Goal: Transaction & Acquisition: Purchase product/service

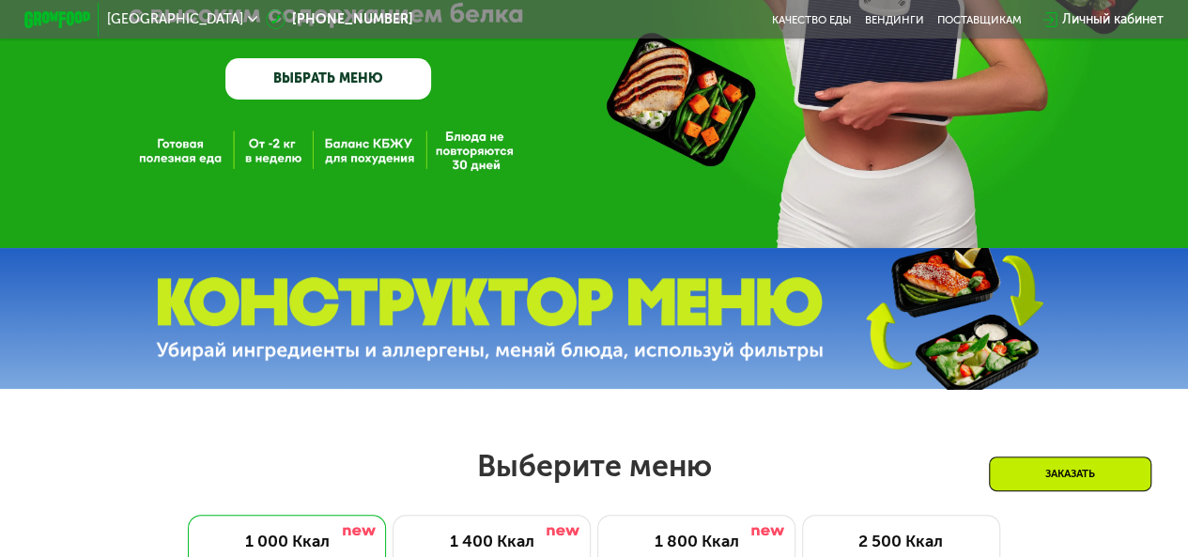
scroll to position [470, 0]
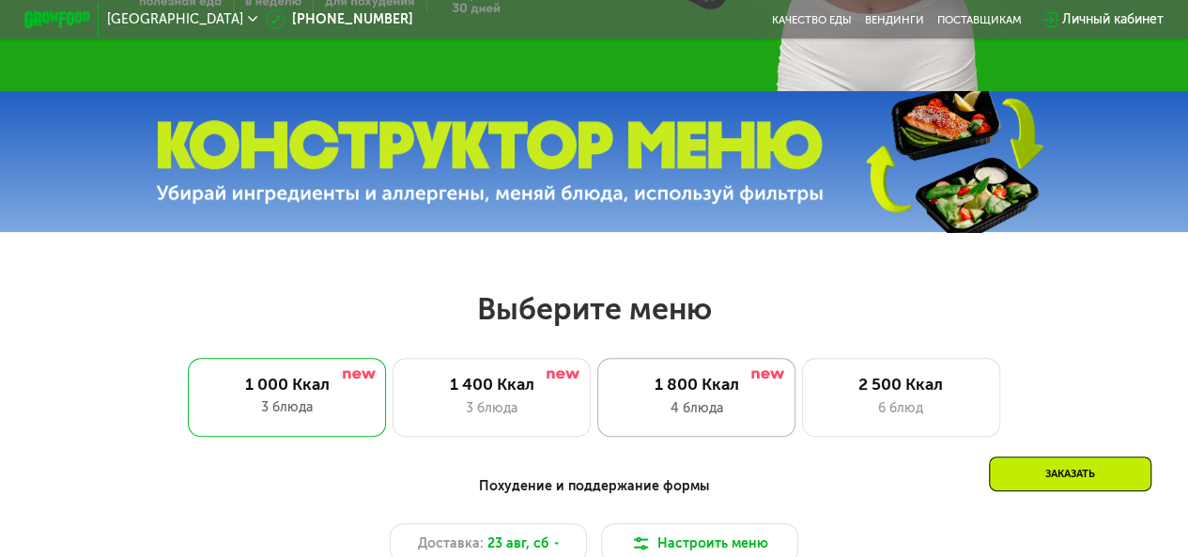
click at [716, 411] on div "4 блюда" at bounding box center [696, 408] width 163 height 20
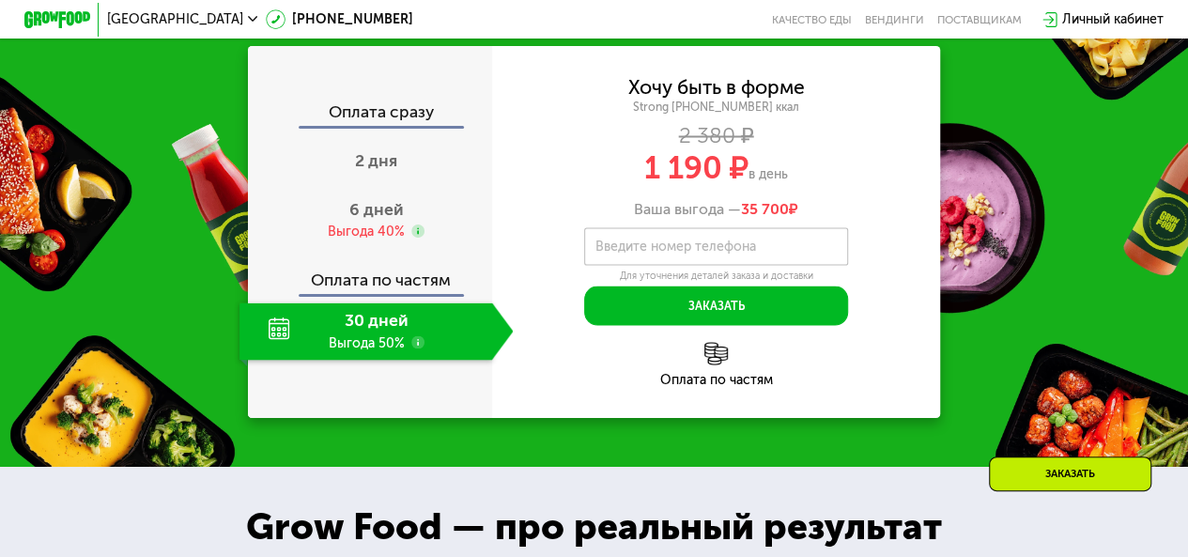
scroll to position [1722, 0]
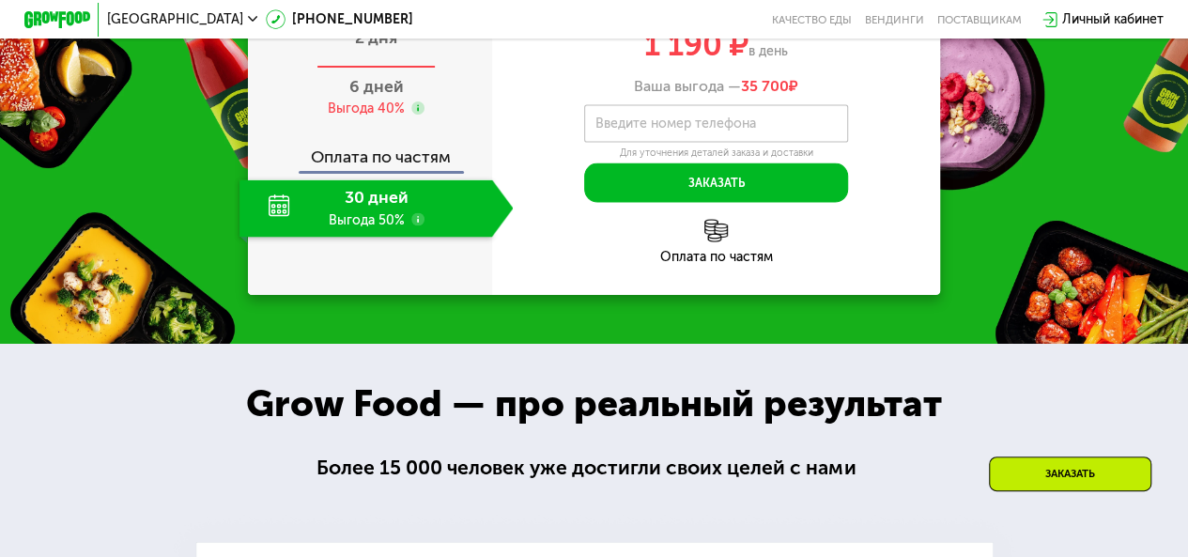
click at [390, 48] on span "2 дня" at bounding box center [376, 37] width 42 height 21
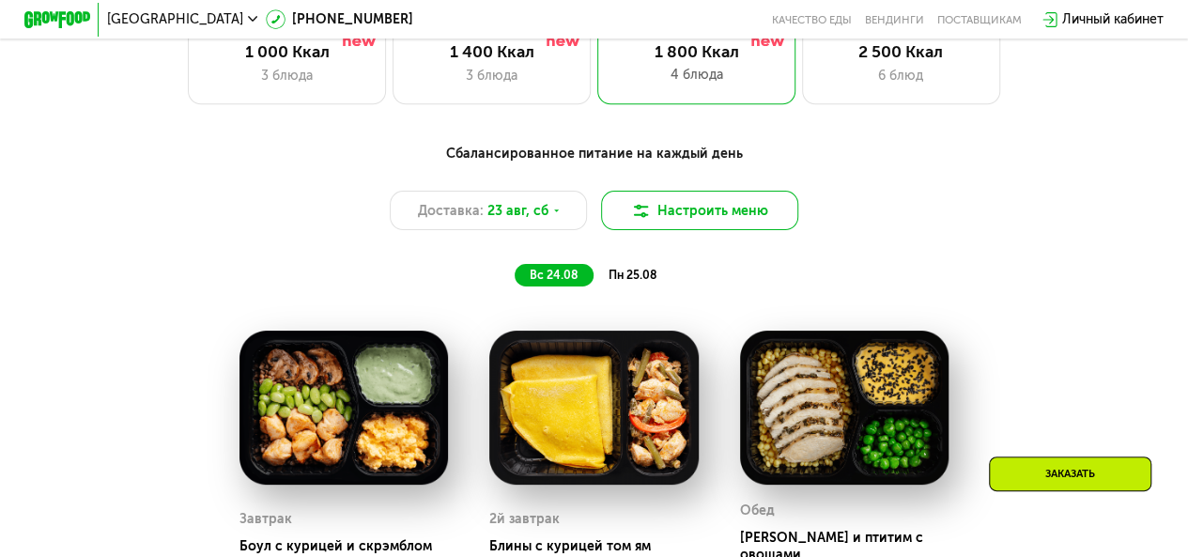
scroll to position [783, 0]
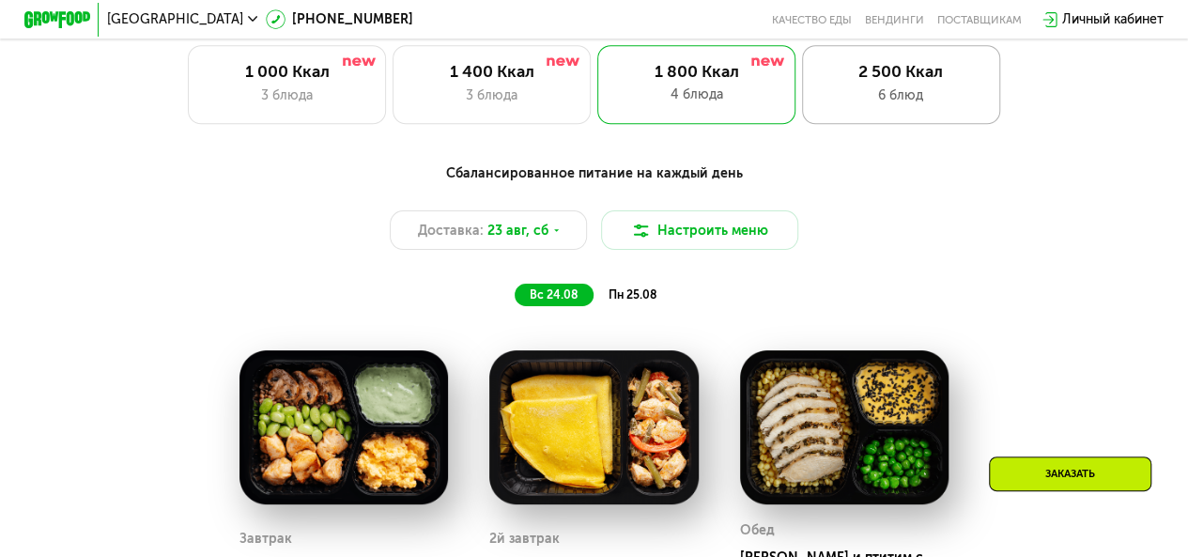
click at [868, 82] on div "2 500 Ккал" at bounding box center [900, 72] width 163 height 20
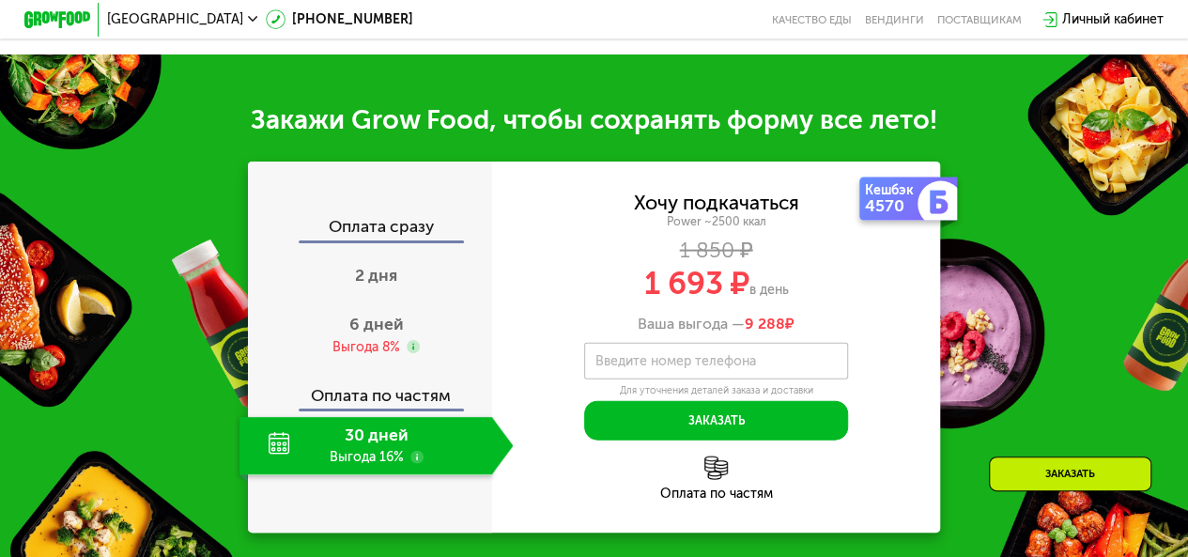
scroll to position [1879, 0]
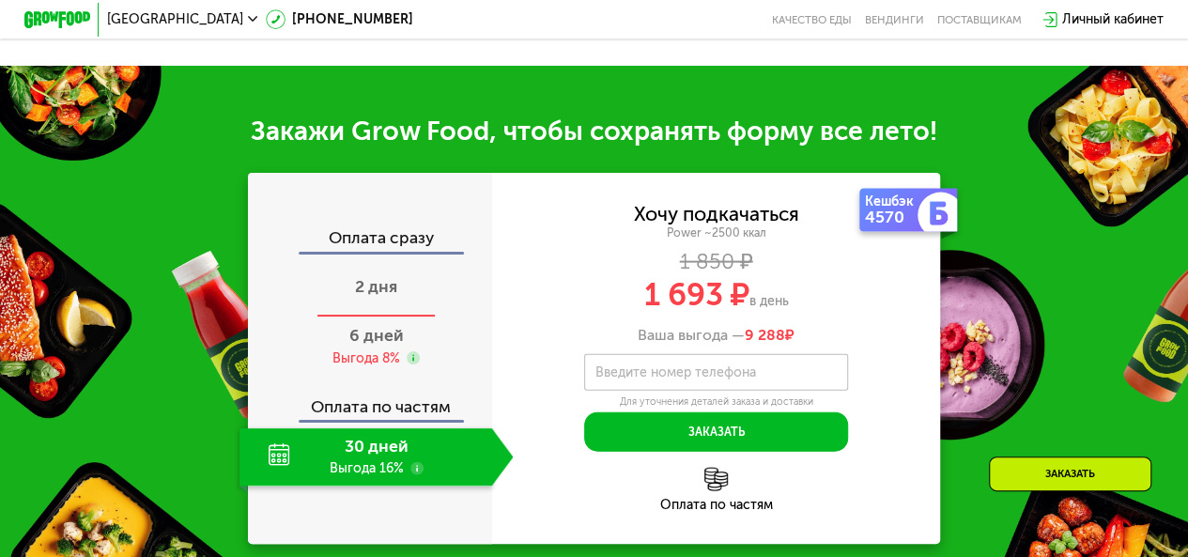
click at [363, 297] on span "2 дня" at bounding box center [376, 286] width 42 height 21
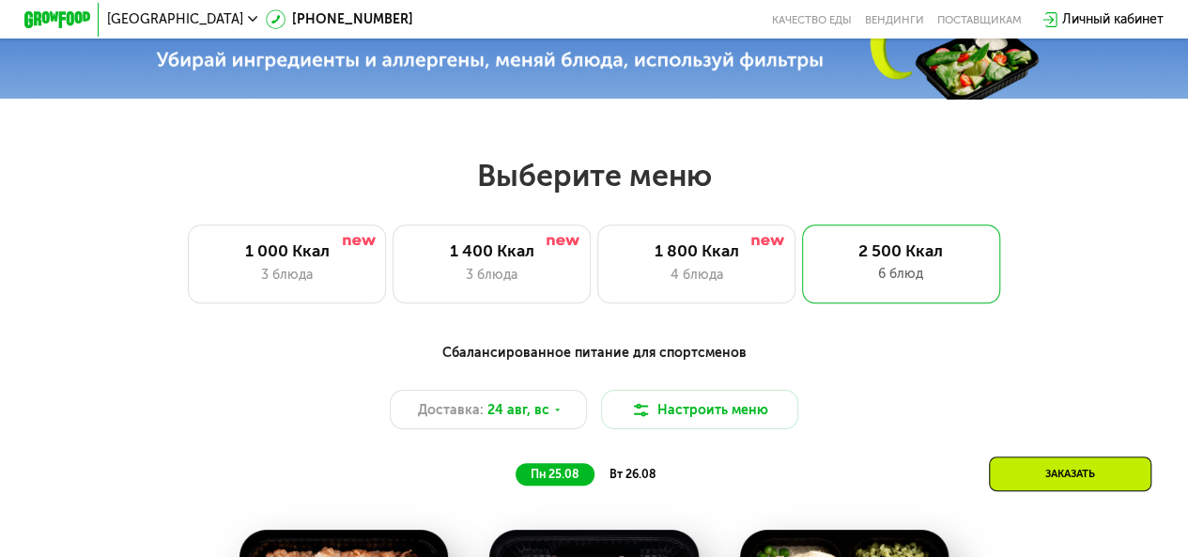
scroll to position [626, 0]
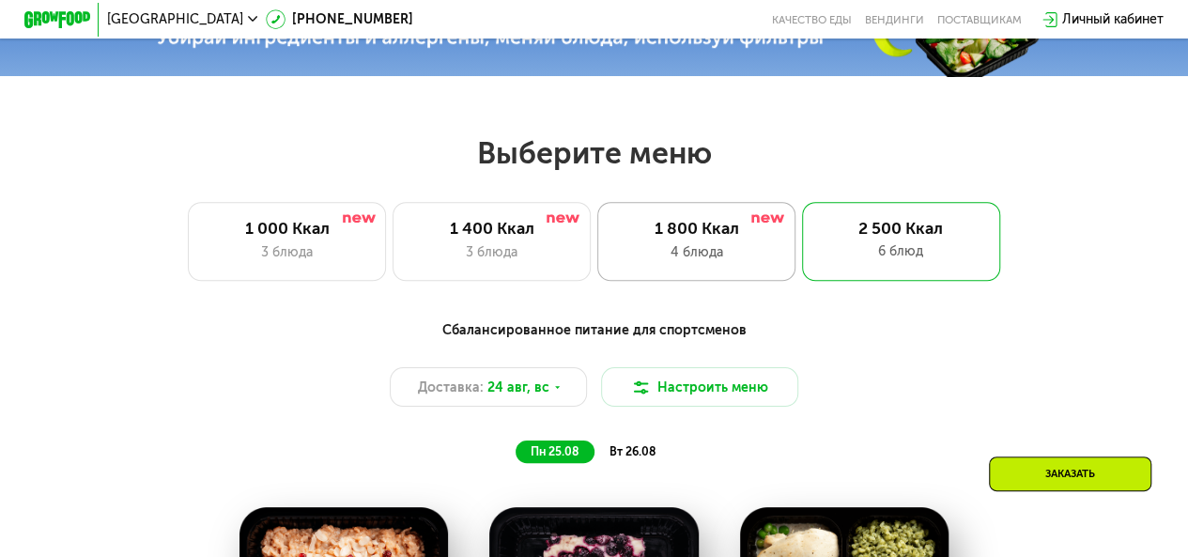
click at [696, 259] on div "4 блюда" at bounding box center [696, 252] width 163 height 20
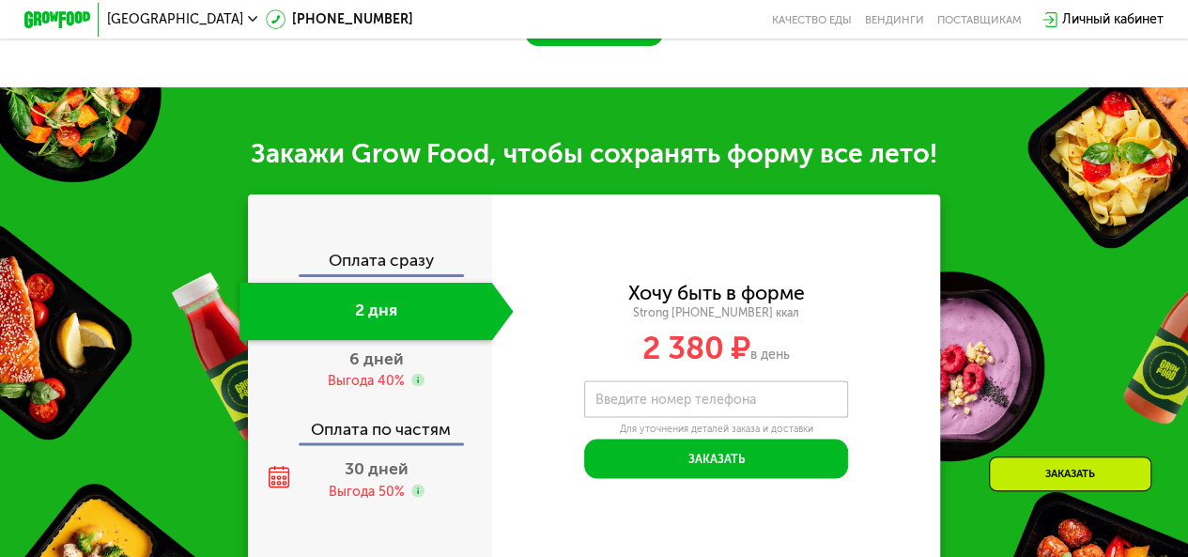
scroll to position [1722, 0]
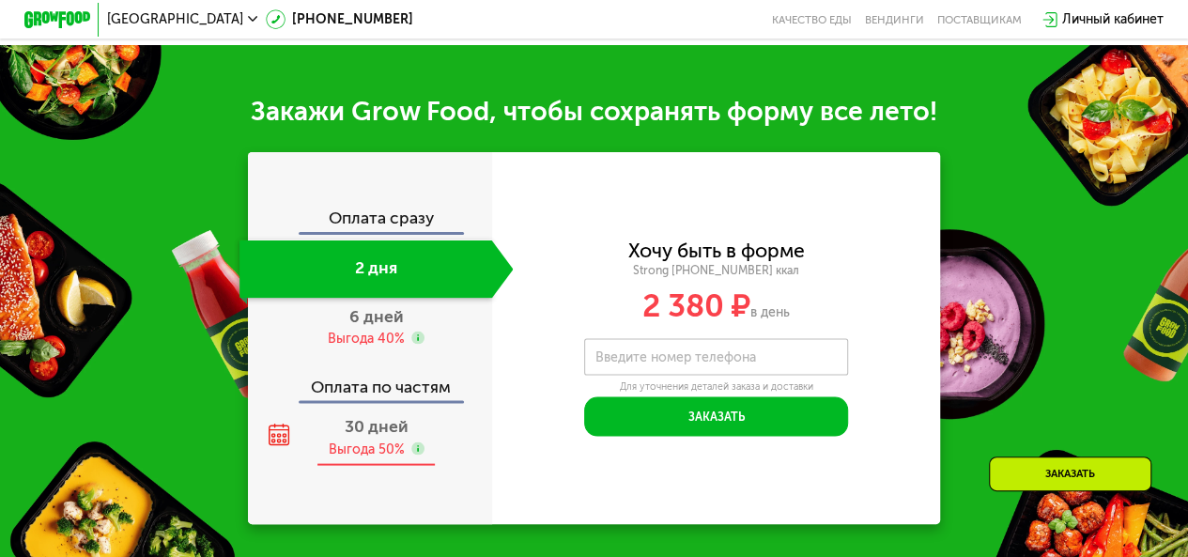
click at [372, 436] on span "30 дней" at bounding box center [377, 425] width 64 height 21
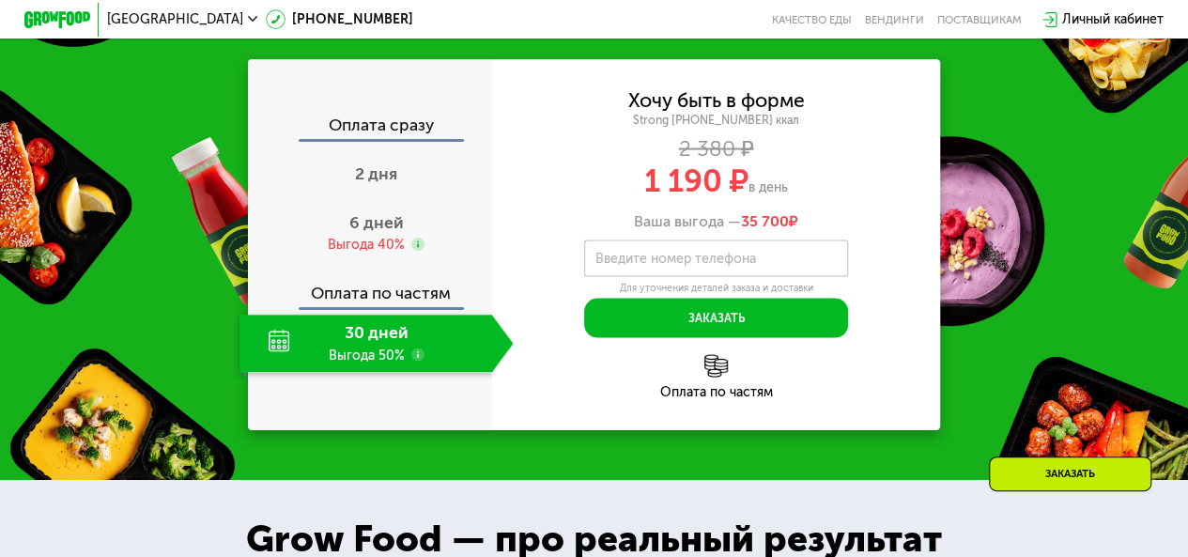
scroll to position [1730, 0]
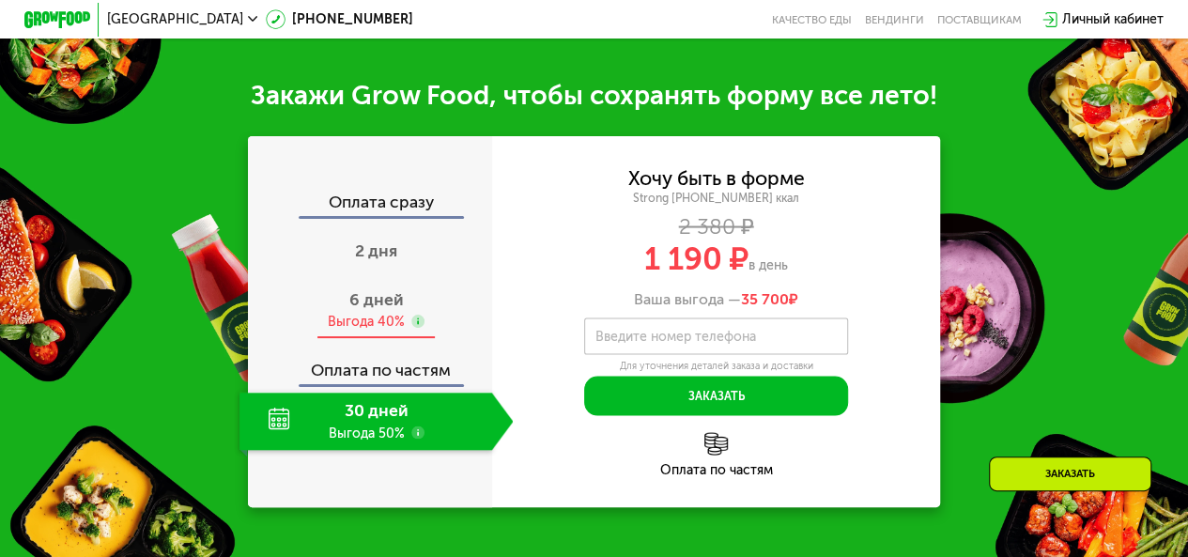
click at [349, 310] on span "6 дней" at bounding box center [376, 299] width 54 height 21
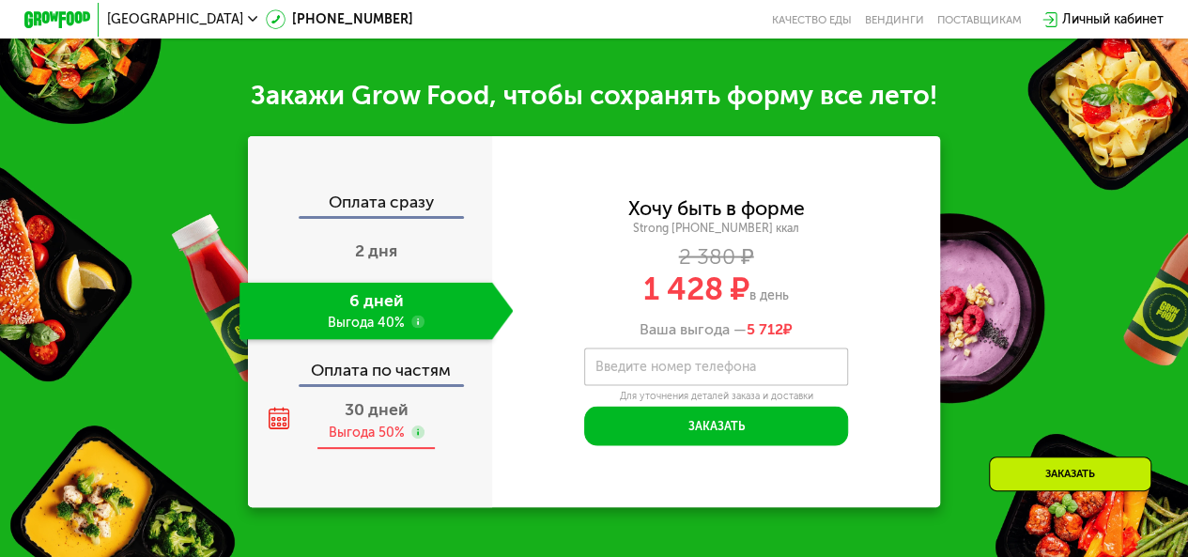
click at [417, 439] on use at bounding box center [417, 432] width 13 height 13
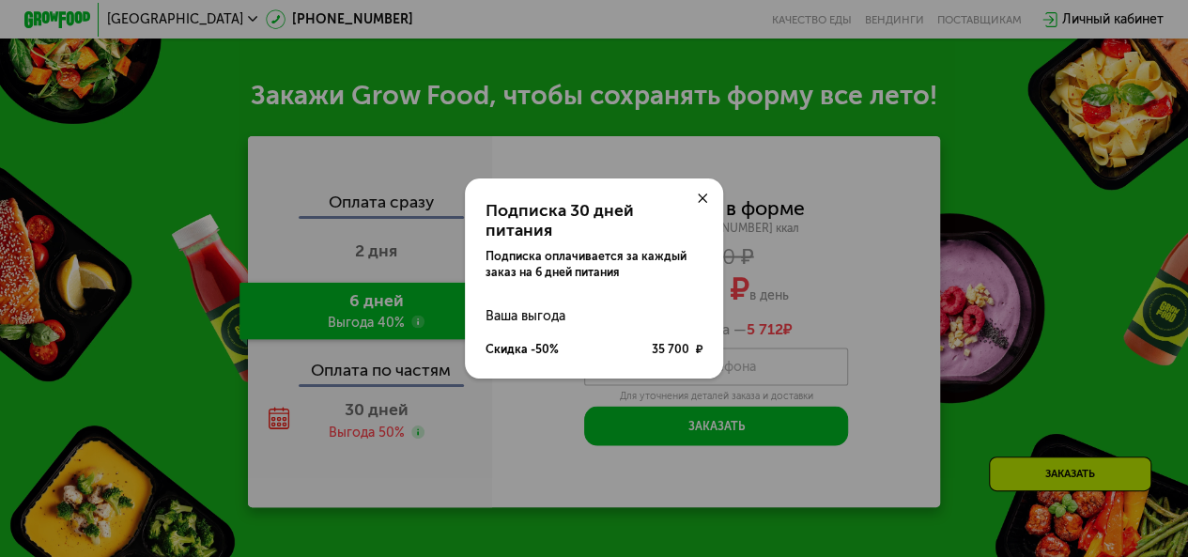
click at [706, 204] on use at bounding box center [703, 199] width 10 height 10
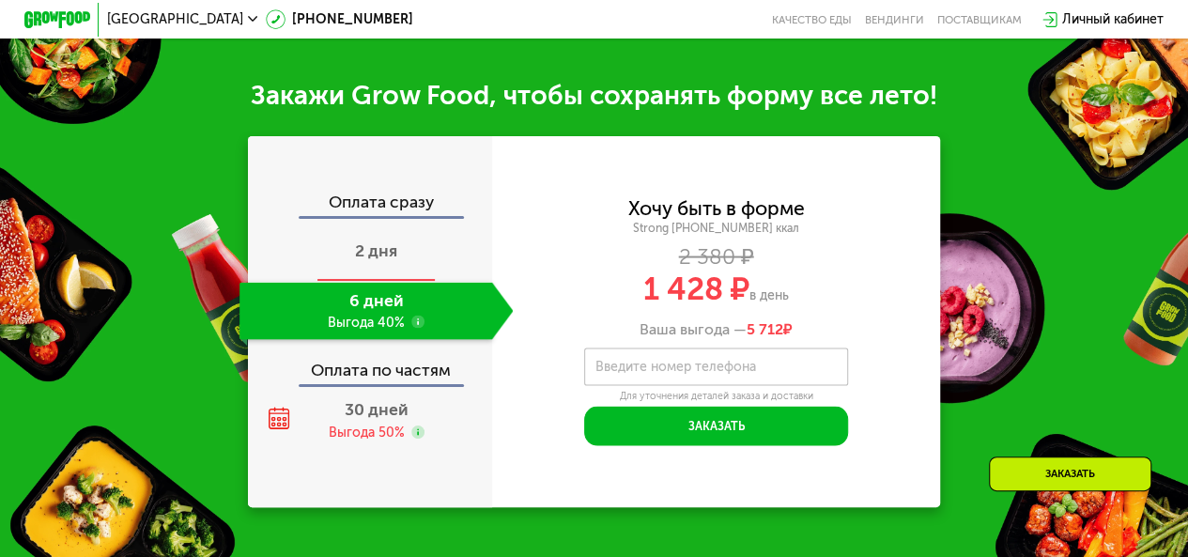
click at [368, 261] on span "2 дня" at bounding box center [376, 250] width 42 height 21
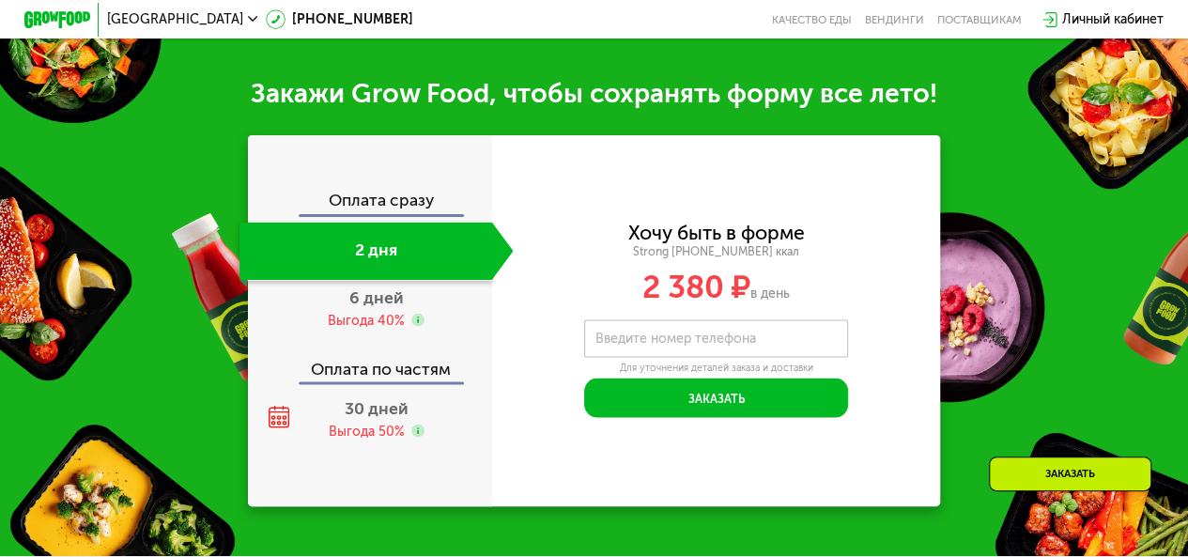
scroll to position [1722, 0]
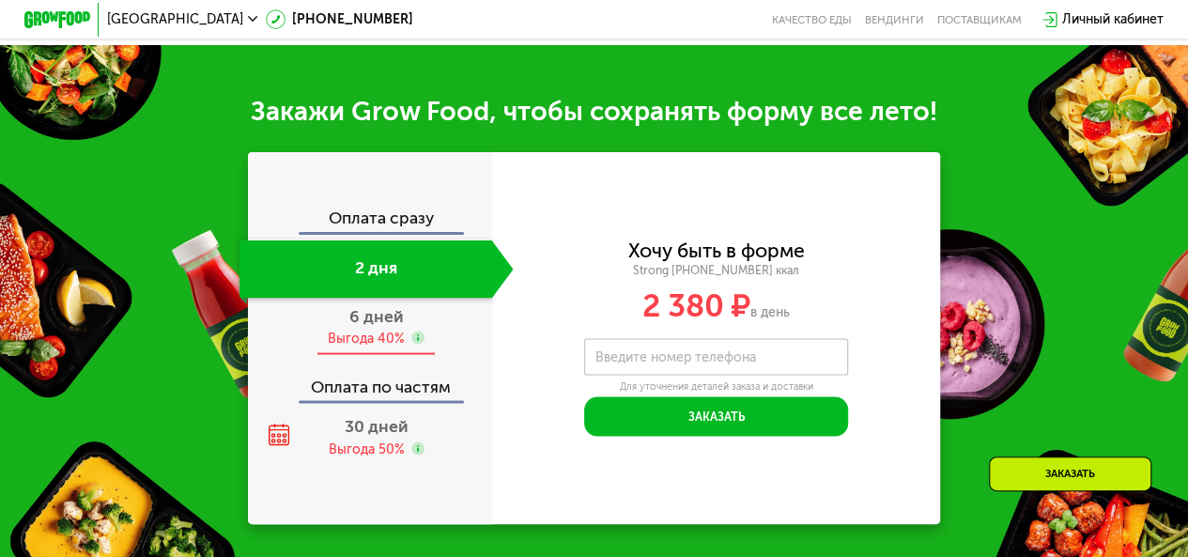
click at [359, 339] on div "Выгода 40%" at bounding box center [366, 338] width 77 height 18
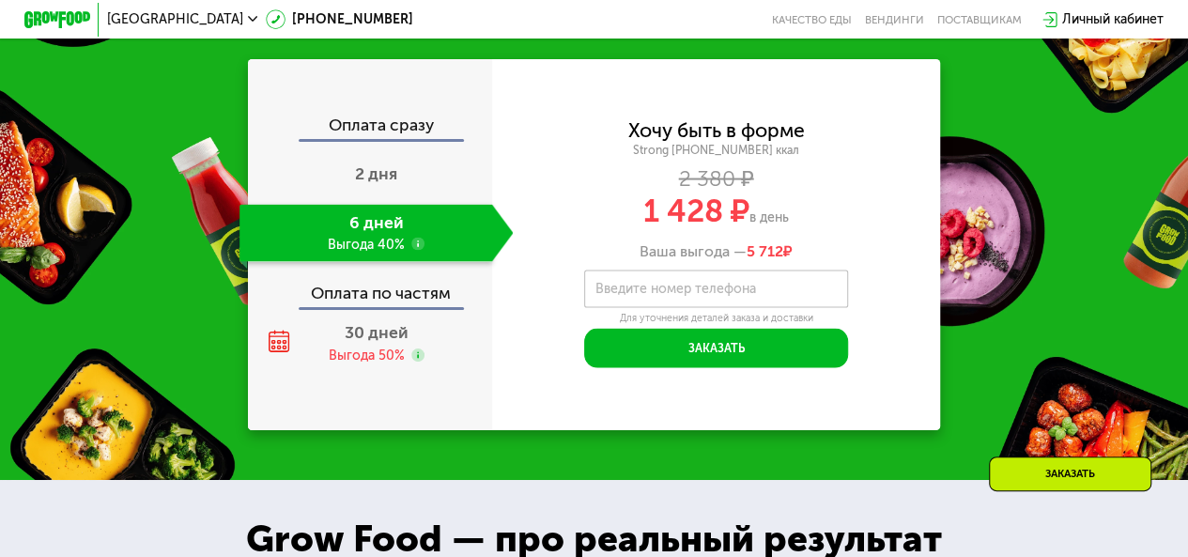
scroll to position [1730, 0]
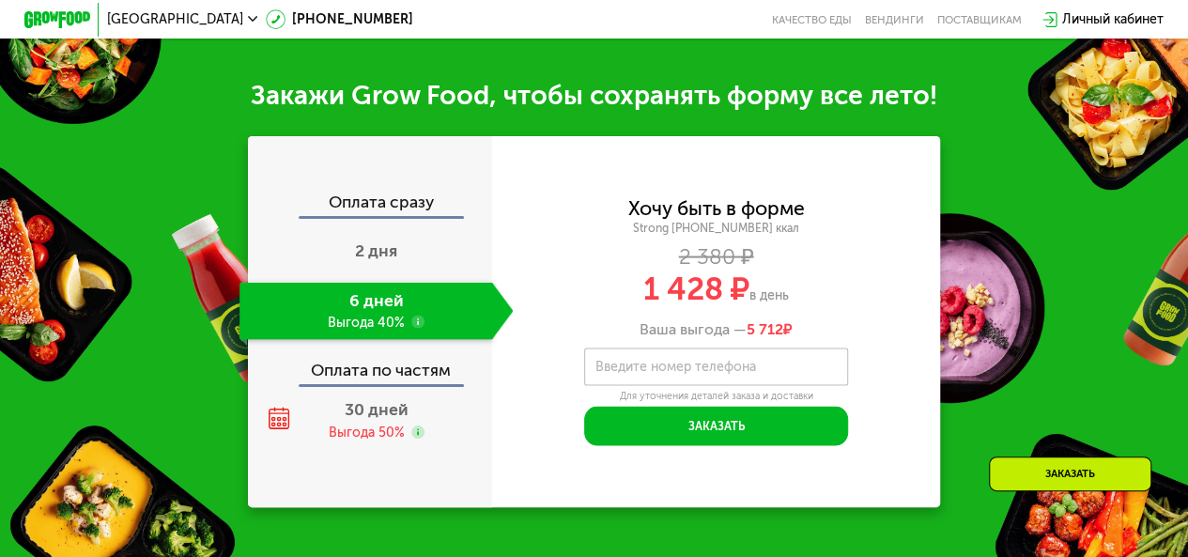
click at [420, 328] on use at bounding box center [417, 321] width 13 height 13
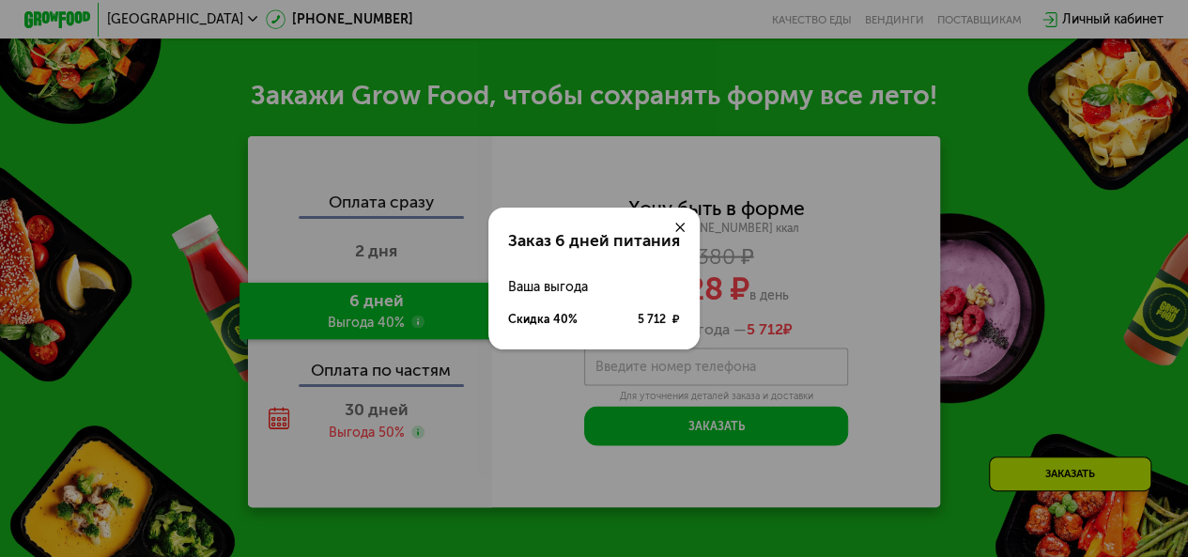
click at [678, 228] on use at bounding box center [680, 228] width 10 height 10
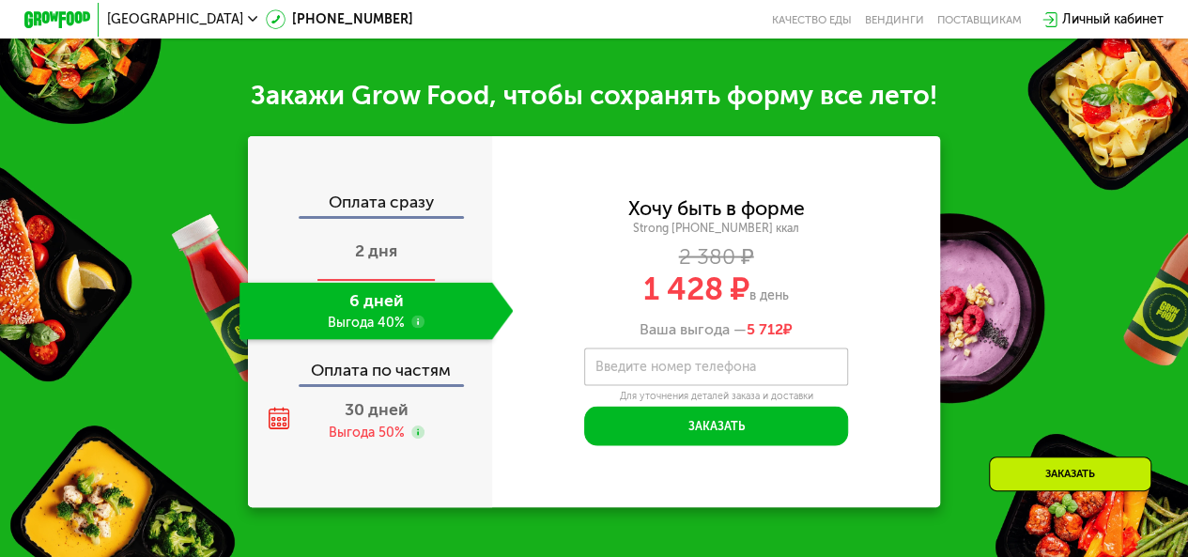
click at [367, 261] on span "2 дня" at bounding box center [376, 250] width 42 height 21
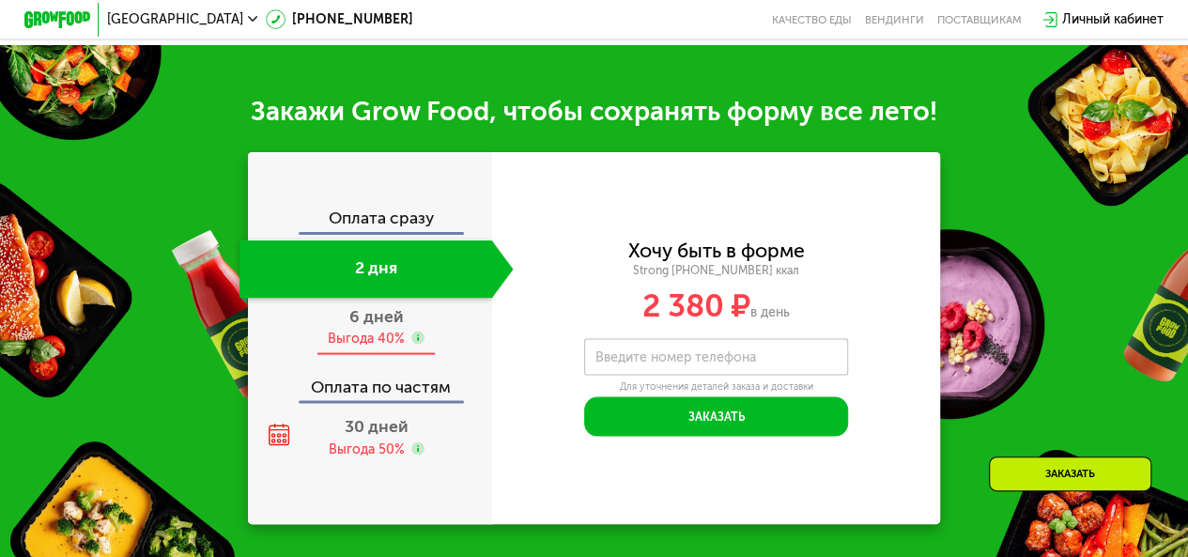
click at [364, 323] on span "6 дней" at bounding box center [376, 315] width 54 height 21
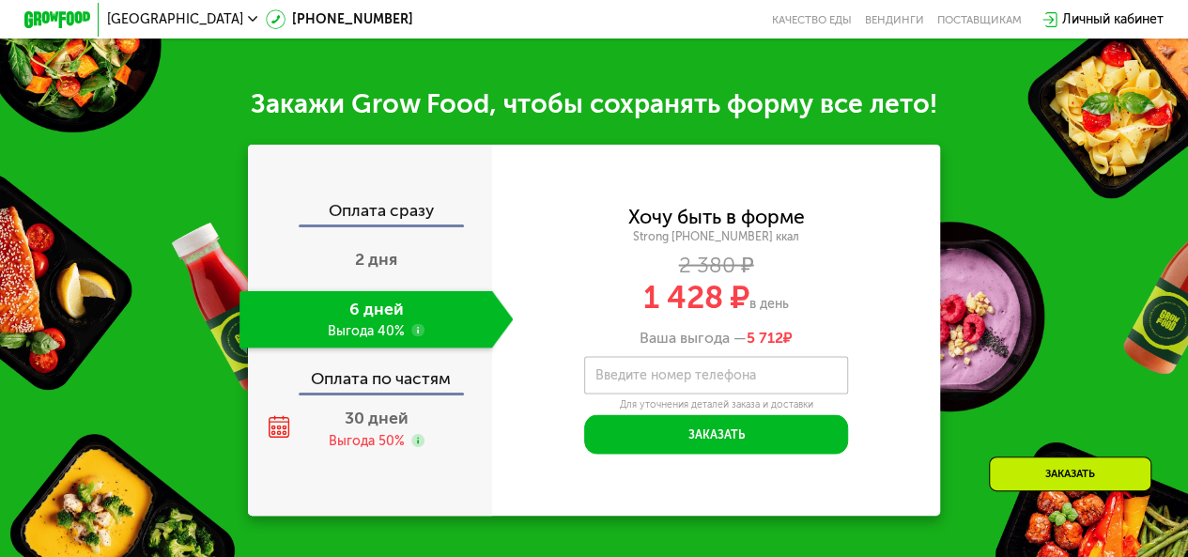
scroll to position [1730, 0]
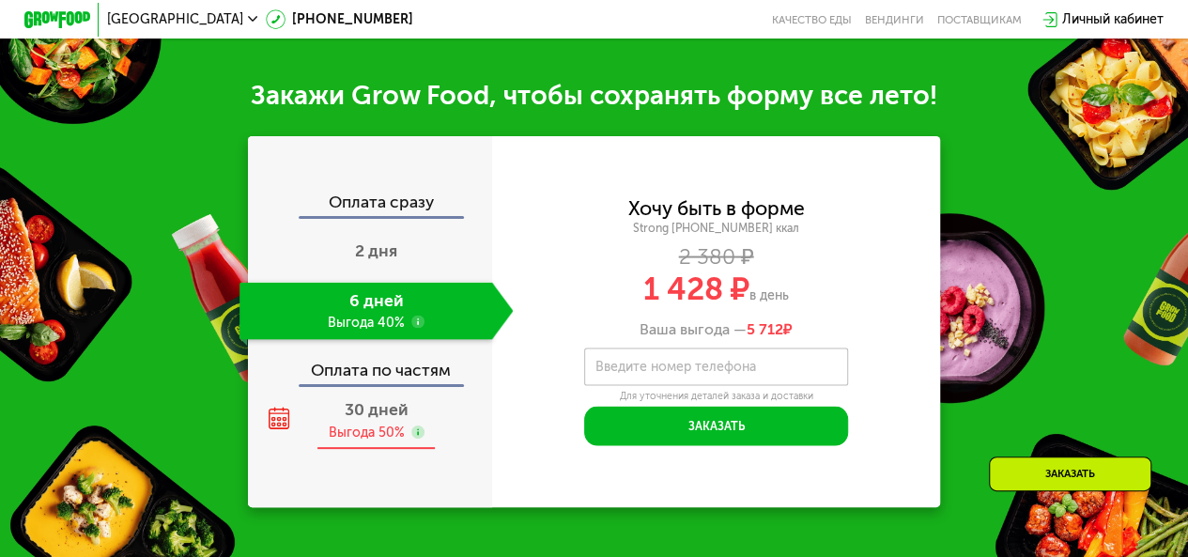
click at [368, 420] on span "30 дней" at bounding box center [377, 409] width 64 height 21
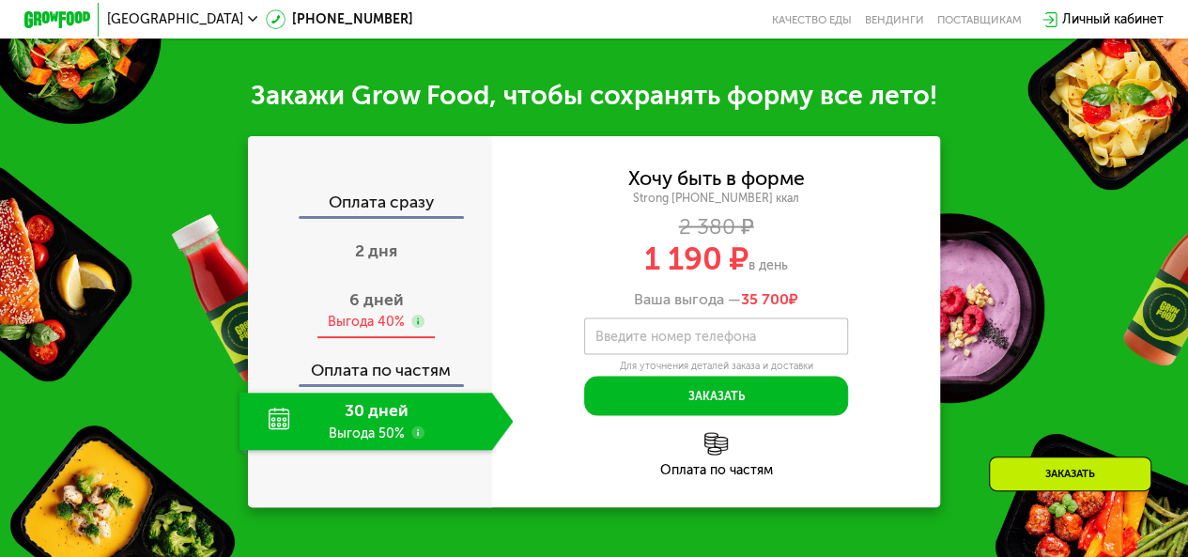
click at [363, 310] on span "6 дней" at bounding box center [376, 299] width 54 height 21
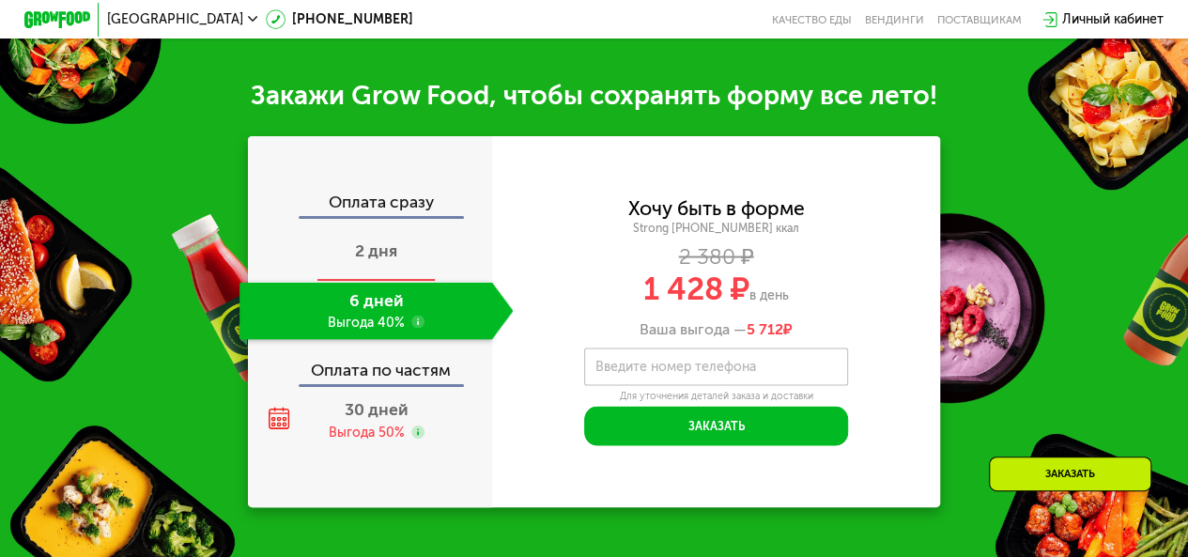
click at [419, 281] on div "2 дня" at bounding box center [377, 252] width 274 height 57
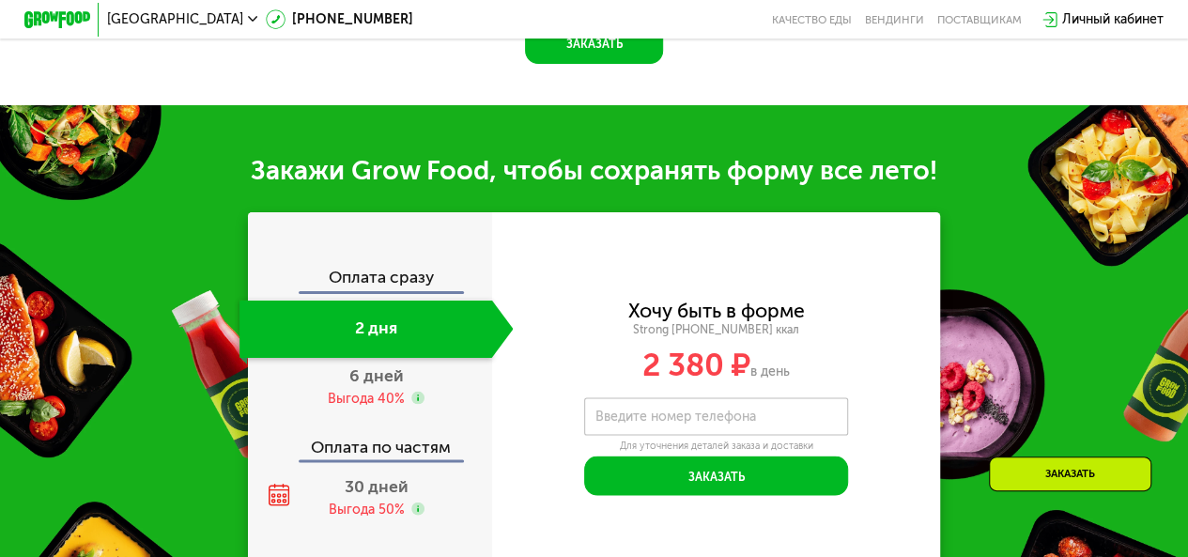
scroll to position [1722, 0]
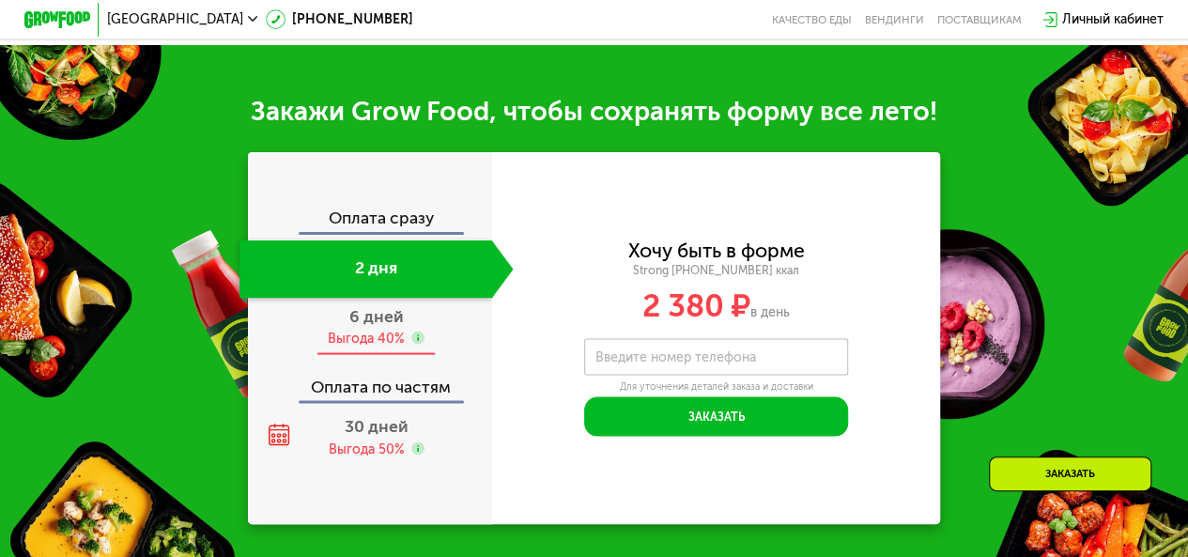
click at [357, 331] on div "6 дней Выгода 40%" at bounding box center [377, 326] width 274 height 57
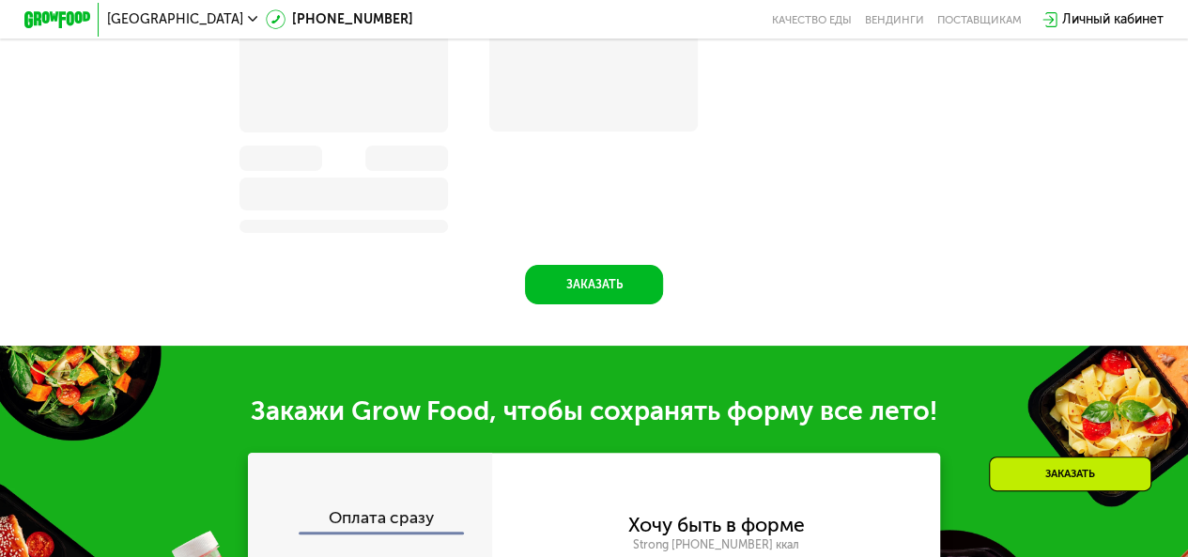
scroll to position [1730, 0]
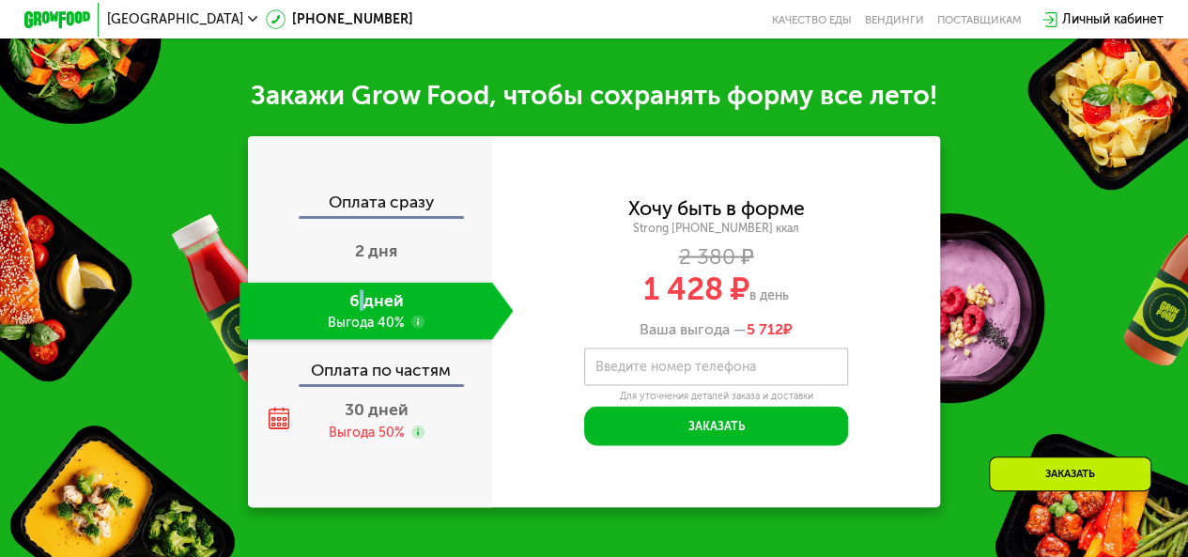
drag, startPoint x: 638, startPoint y: 350, endPoint x: 803, endPoint y: 352, distance: 165.4
click at [803, 337] on div "Ваша выгода — 5 712 ₽" at bounding box center [716, 328] width 449 height 18
click at [809, 337] on div "Ваша выгода — 5 712 ₽" at bounding box center [716, 328] width 449 height 18
click at [375, 261] on span "2 дня" at bounding box center [376, 250] width 42 height 21
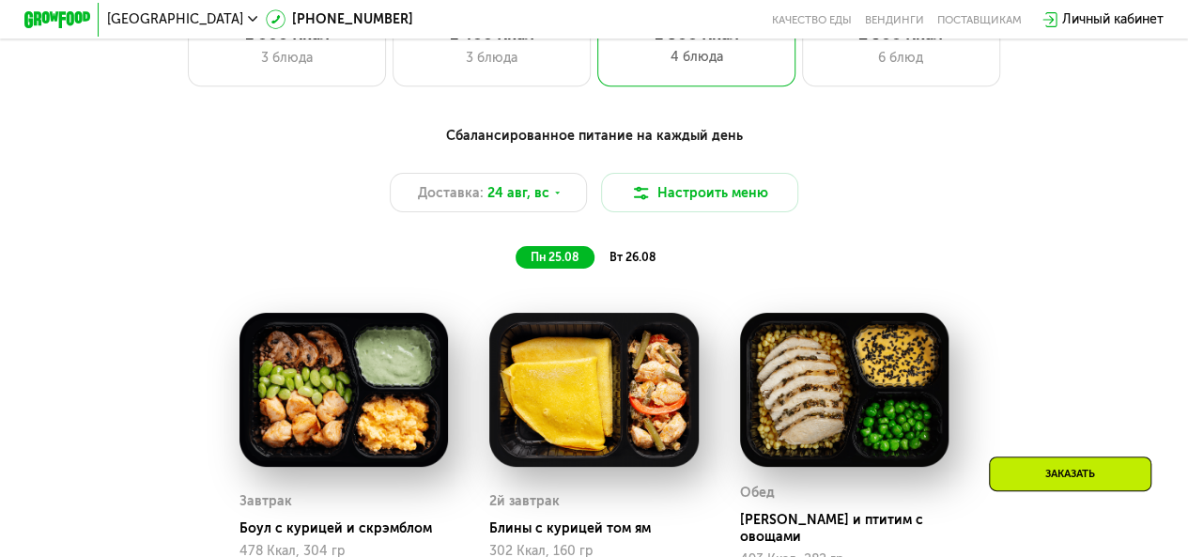
scroll to position [783, 0]
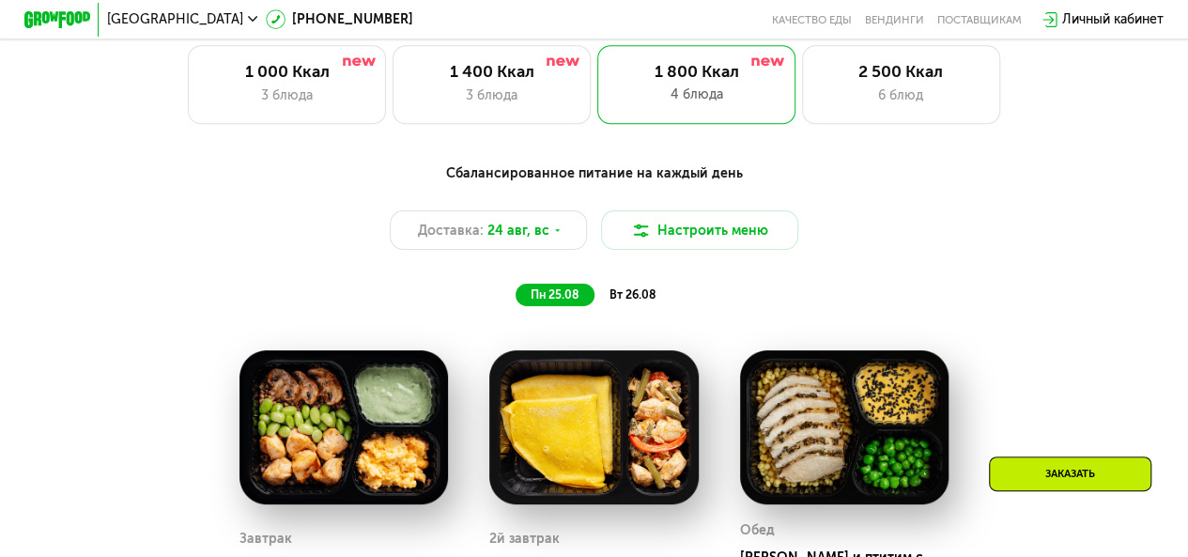
click at [623, 302] on span "вт 26.08" at bounding box center [633, 294] width 46 height 14
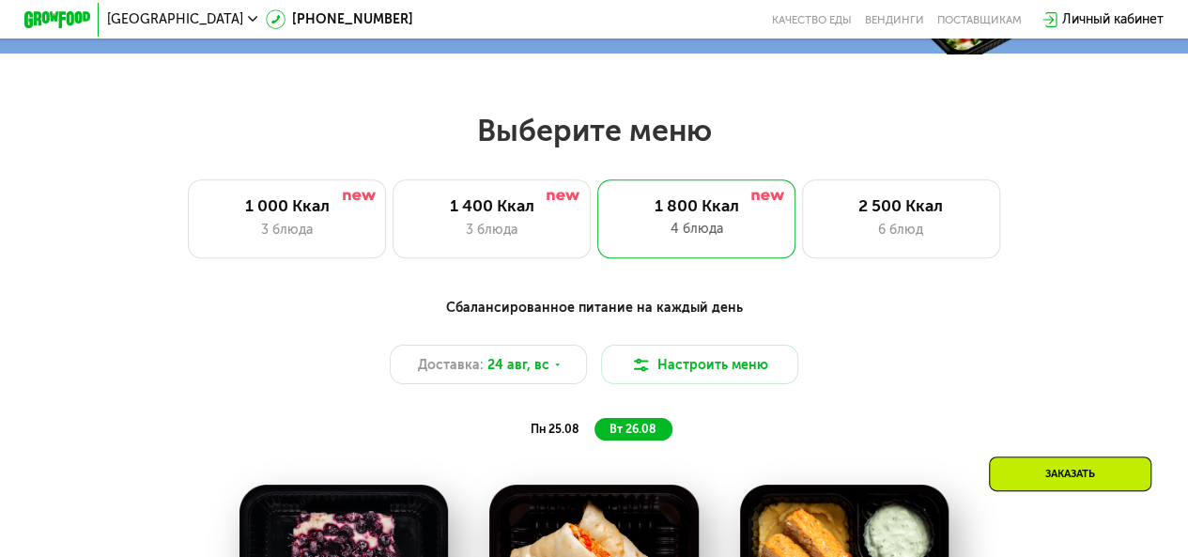
scroll to position [626, 0]
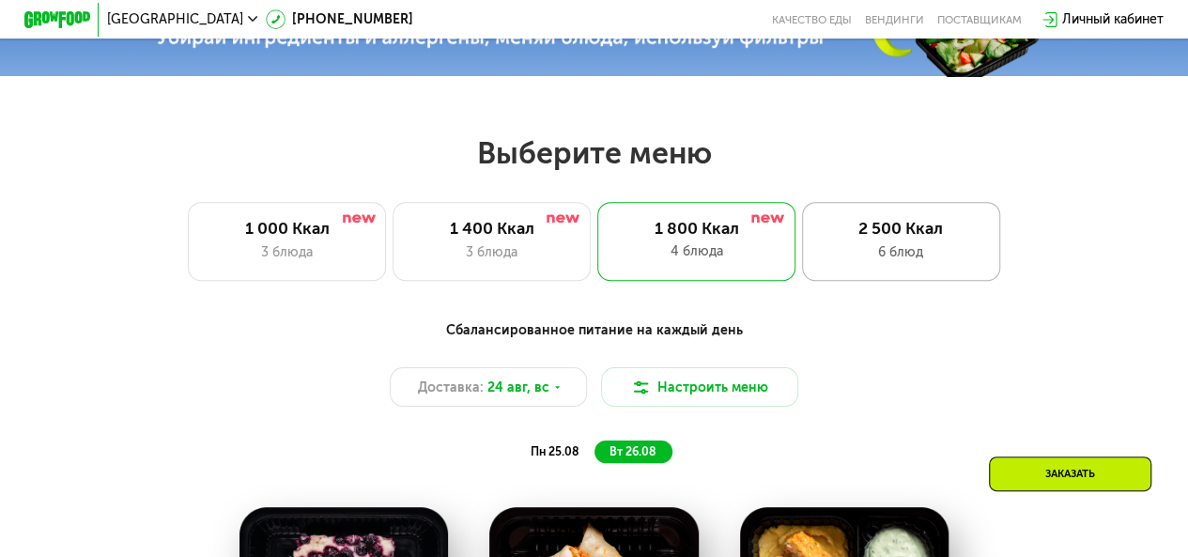
click at [844, 262] on div "6 блюд" at bounding box center [900, 252] width 163 height 20
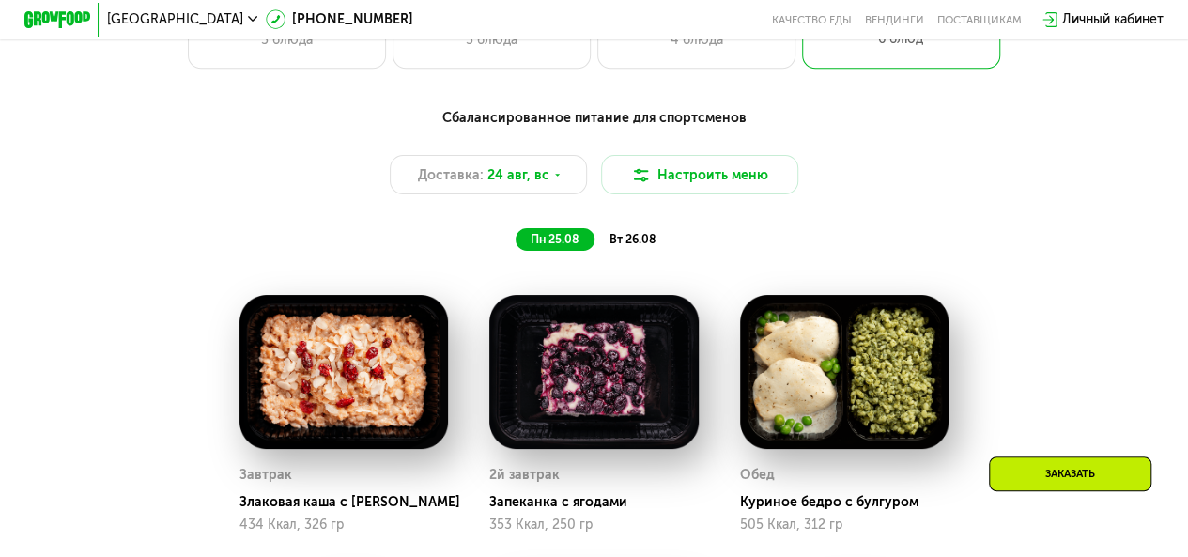
scroll to position [783, 0]
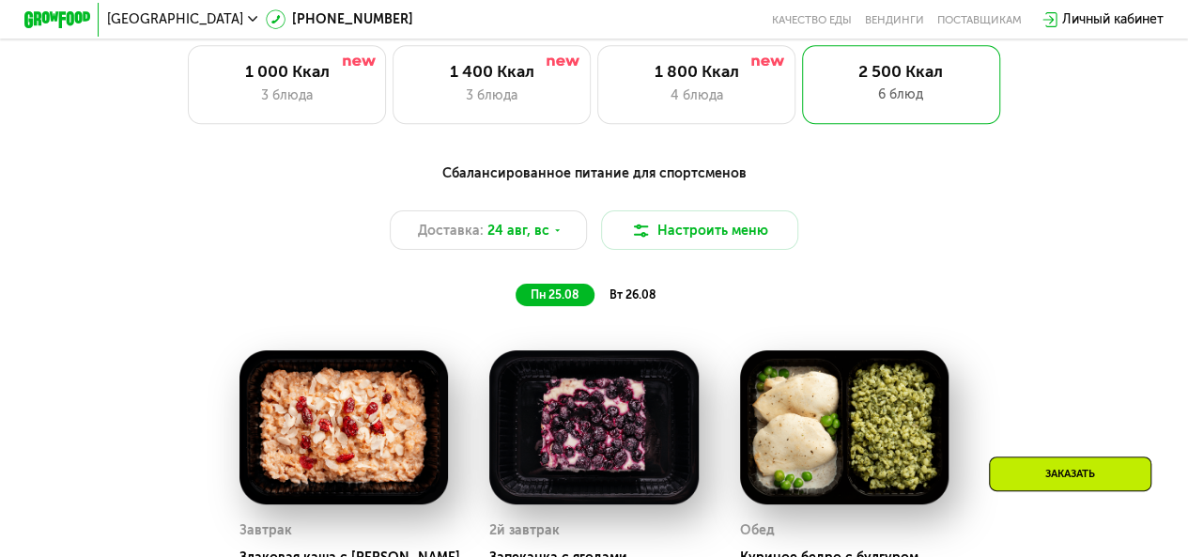
click at [642, 307] on div "вт 26.08" at bounding box center [633, 295] width 77 height 23
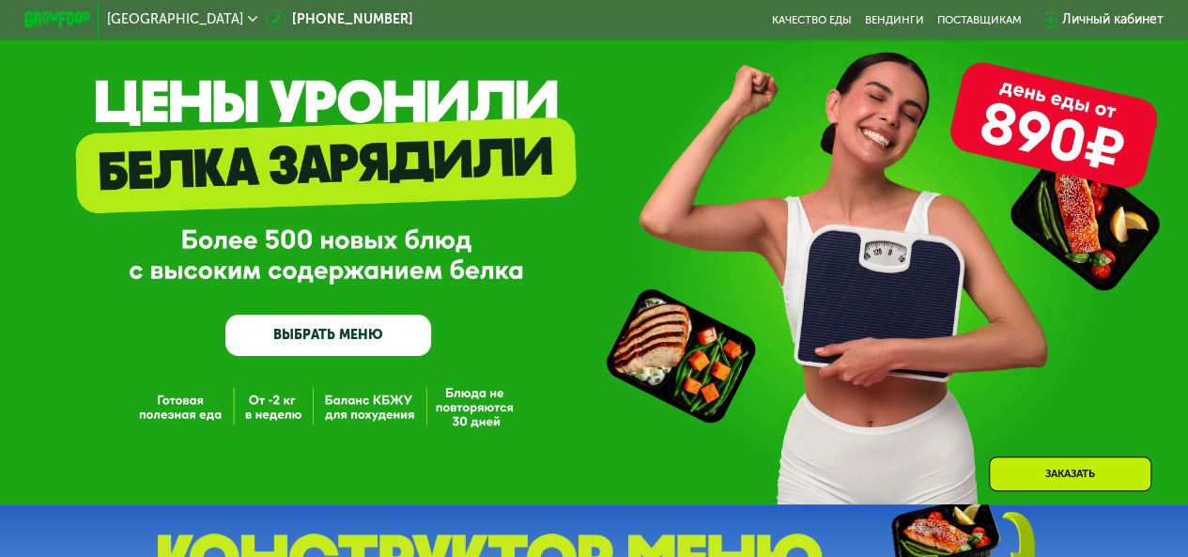
scroll to position [0, 0]
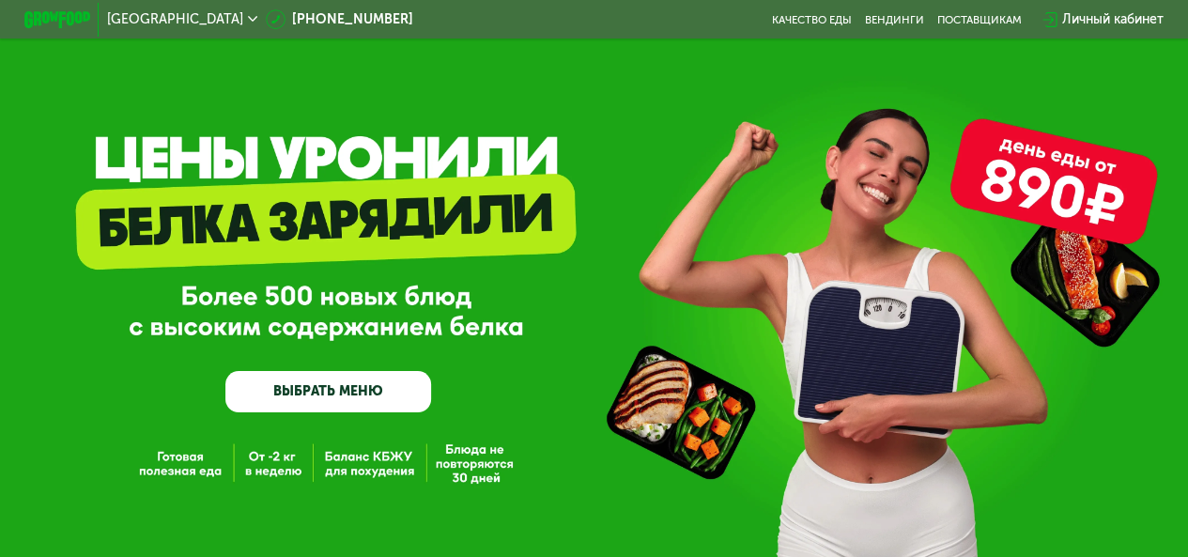
click at [348, 382] on link "ВЫБРАТЬ МЕНЮ" at bounding box center [328, 391] width 206 height 41
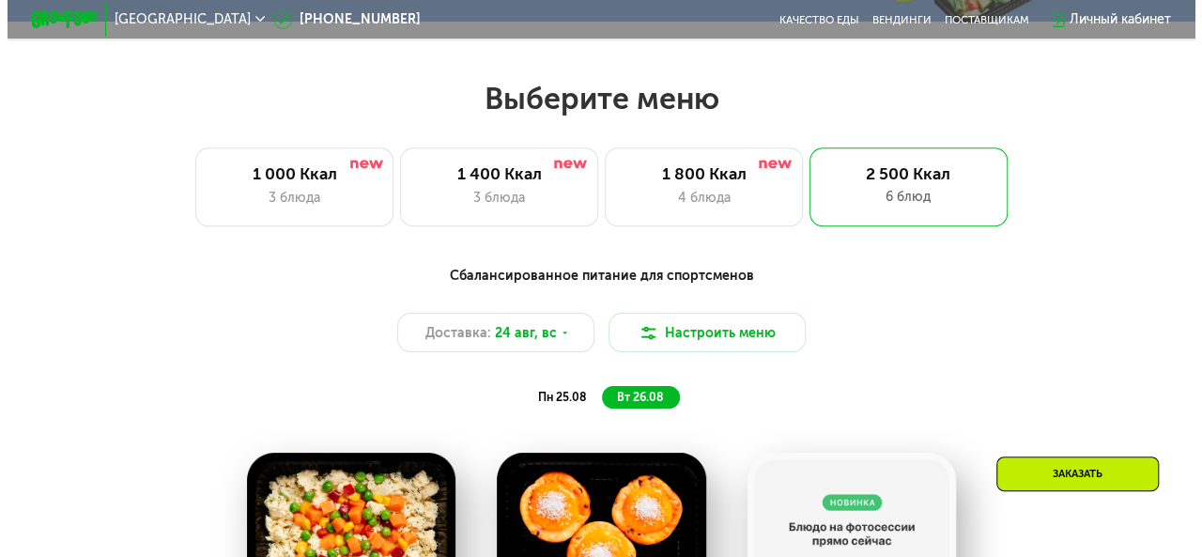
scroll to position [727, 0]
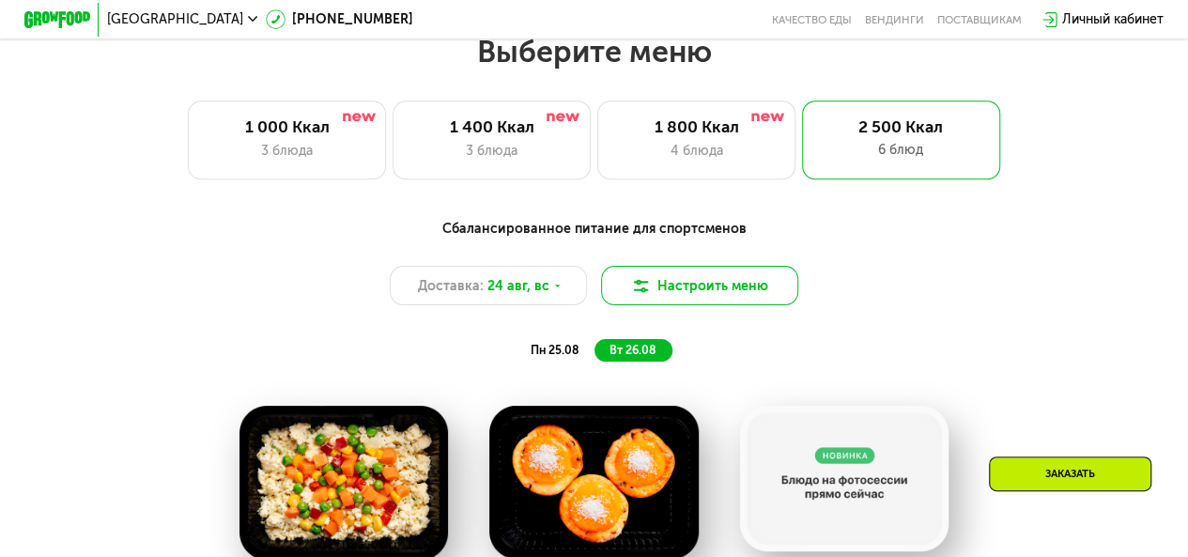
click at [744, 298] on button "Настроить меню" at bounding box center [700, 285] width 198 height 39
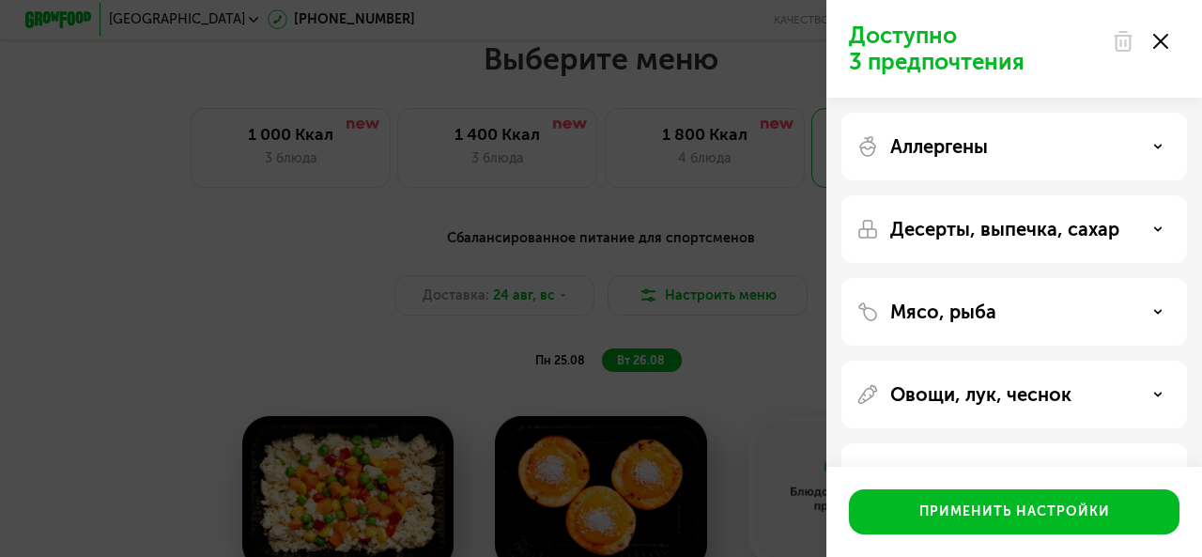
click at [1113, 317] on div "Мясо, рыба" at bounding box center [1015, 312] width 316 height 23
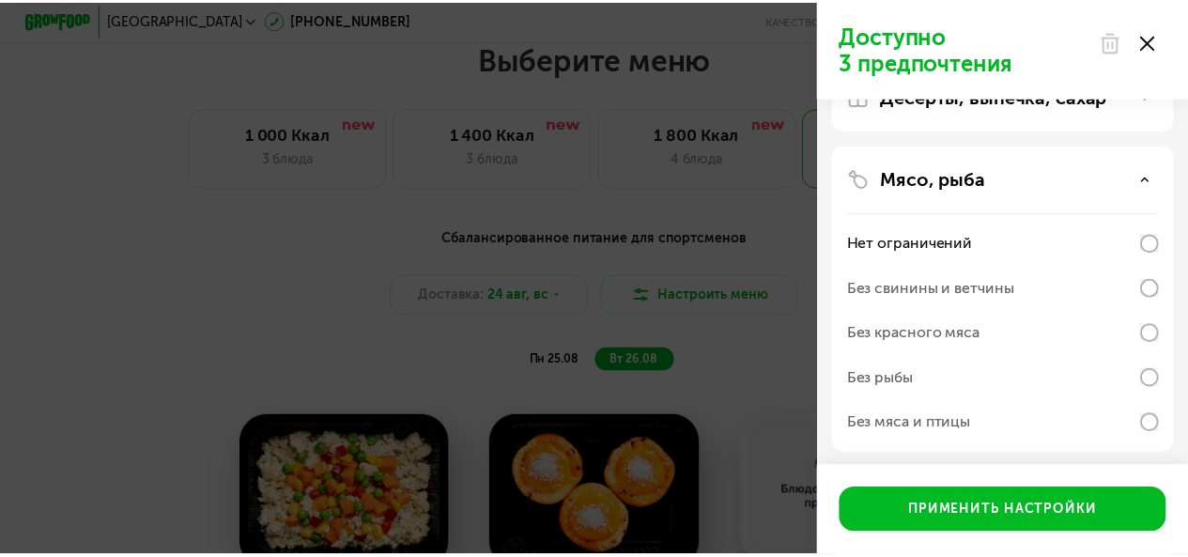
scroll to position [156, 0]
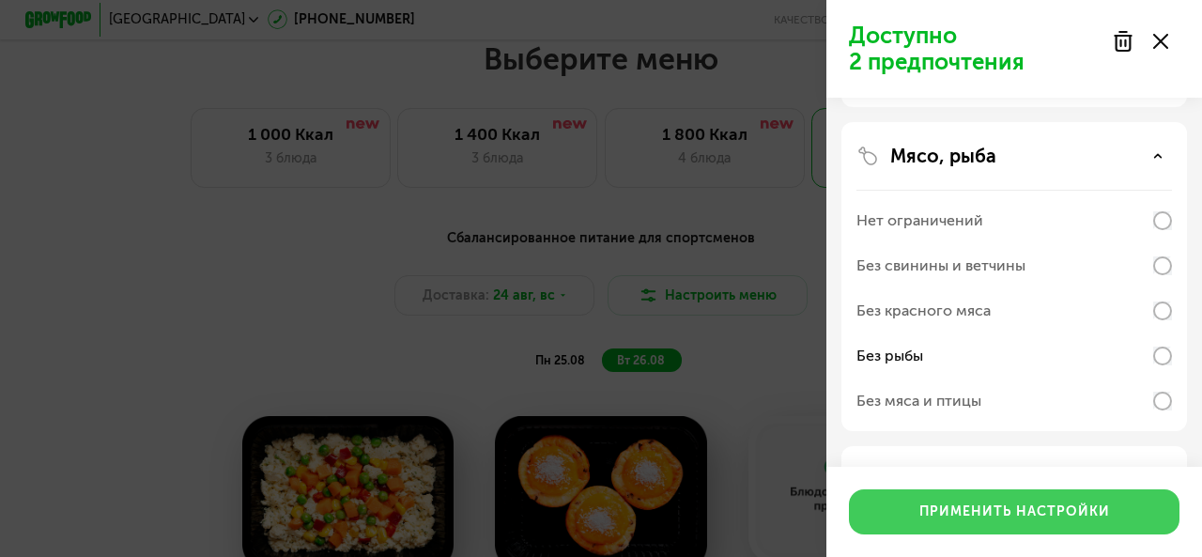
click at [1014, 504] on div "Применить настройки" at bounding box center [1015, 512] width 191 height 19
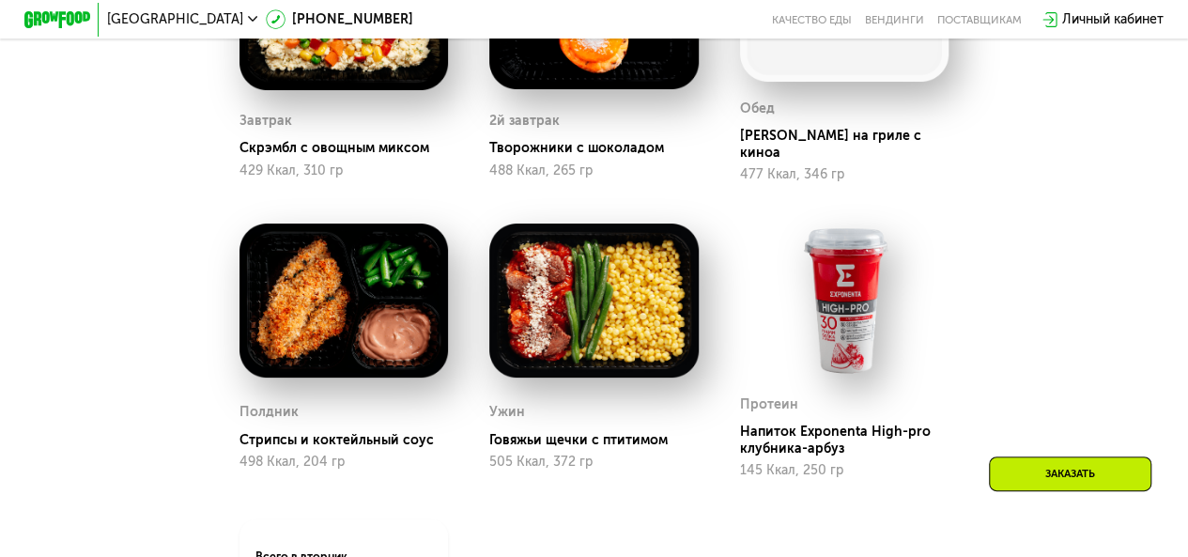
scroll to position [1041, 0]
